Goal: Transaction & Acquisition: Download file/media

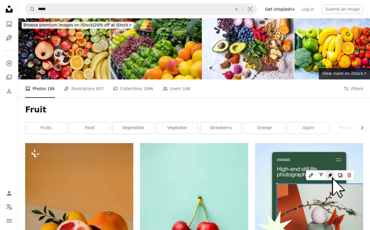
scroll to position [443, 0]
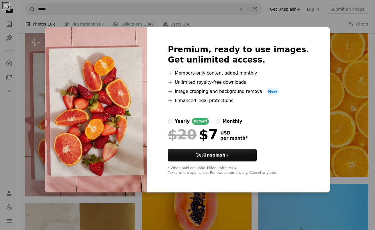
click at [37, 44] on div "An X shape Premium, ready to use images. Get unlimited access. A plus sign Memb…" at bounding box center [187, 115] width 375 height 230
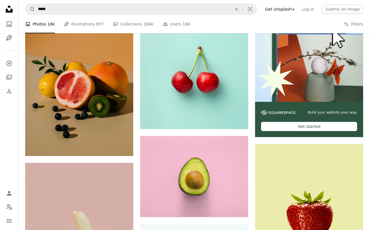
scroll to position [163, 0]
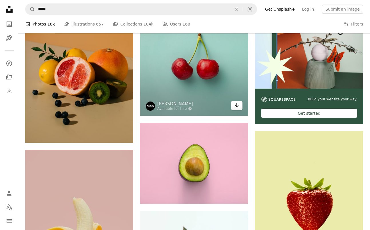
click at [237, 105] on icon "Download" at bounding box center [237, 105] width 4 height 4
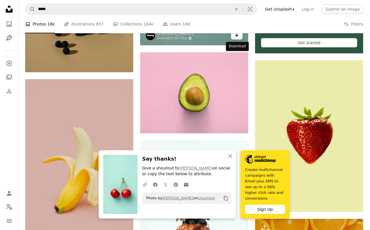
scroll to position [285, 0]
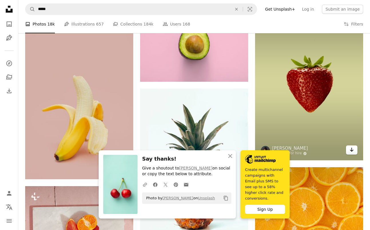
click at [351, 151] on icon "Arrow pointing down" at bounding box center [352, 149] width 5 height 7
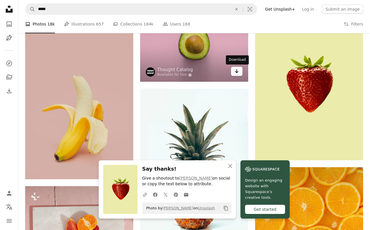
click at [238, 72] on icon "Arrow pointing down" at bounding box center [237, 71] width 5 height 7
